Goal: Information Seeking & Learning: Find specific fact

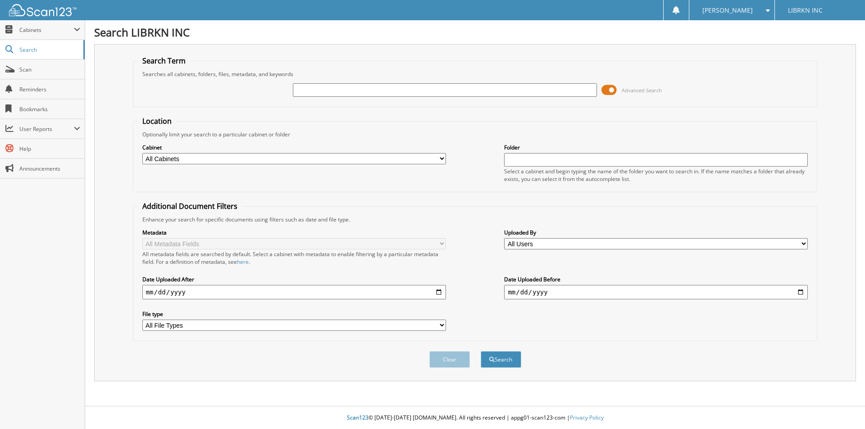
click at [607, 93] on span at bounding box center [608, 90] width 15 height 14
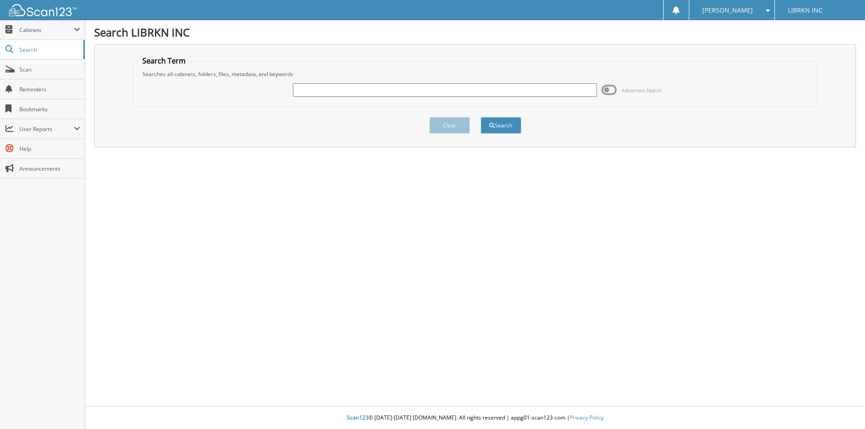
click at [422, 87] on input "text" at bounding box center [445, 90] width 304 height 14
click at [426, 84] on input "text" at bounding box center [445, 90] width 304 height 14
click at [610, 91] on span at bounding box center [608, 90] width 15 height 14
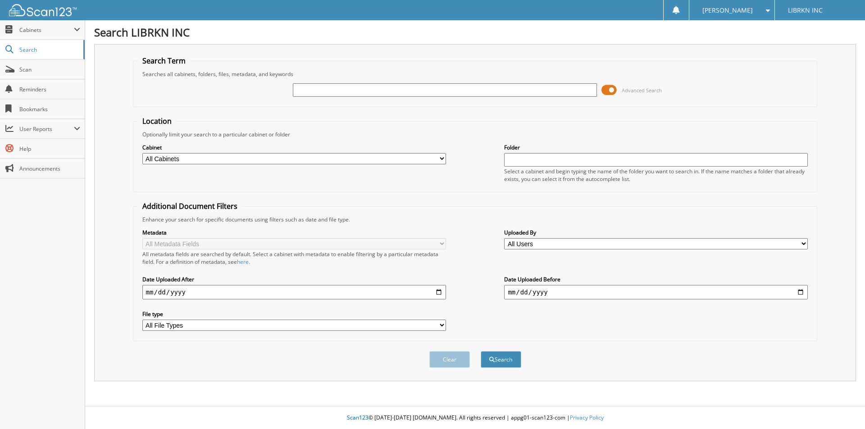
click at [610, 91] on span at bounding box center [608, 90] width 15 height 14
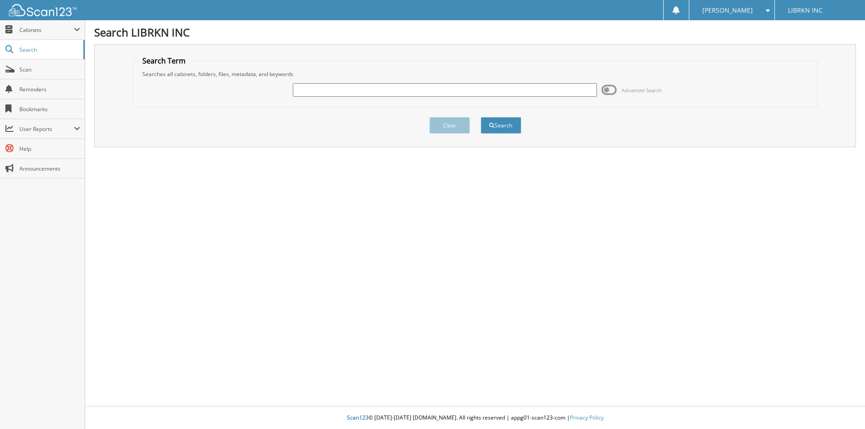
click at [539, 93] on input "text" at bounding box center [445, 90] width 304 height 14
type input "89511"
click at [481, 117] on button "Search" at bounding box center [501, 125] width 41 height 17
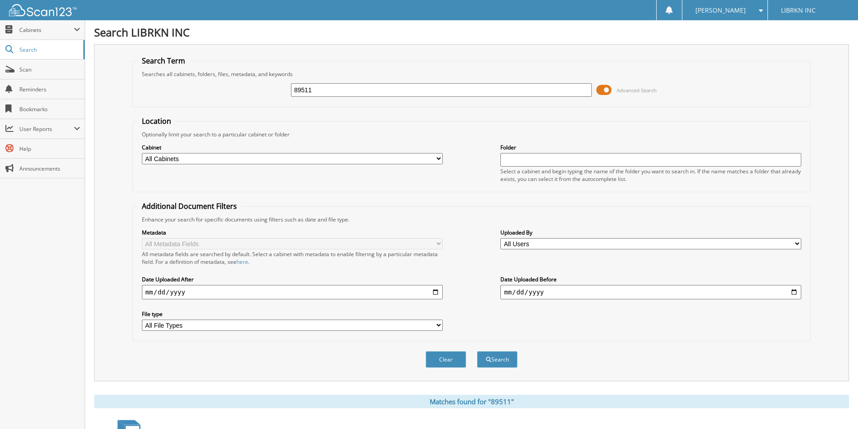
click at [602, 90] on span at bounding box center [603, 90] width 15 height 14
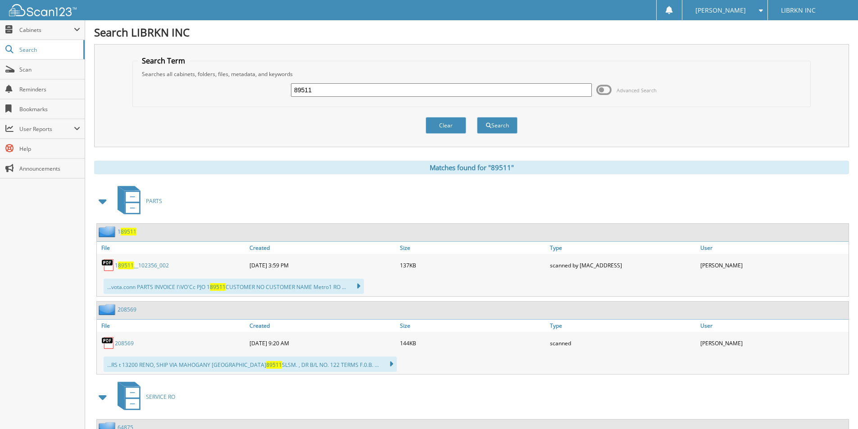
click at [464, 82] on div "89511" at bounding box center [441, 89] width 301 height 15
